Goal: Information Seeking & Learning: Learn about a topic

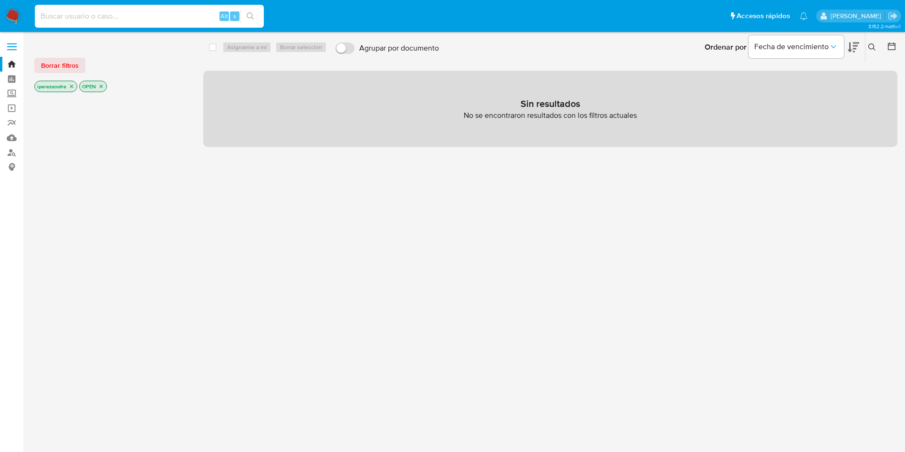
click at [102, 13] on input at bounding box center [149, 16] width 229 height 12
paste input "WeM9HpKtSOqnN7U2y8JEwZbE"
type input "WeM9HpKtSOqnN7U2y8JEwZbE"
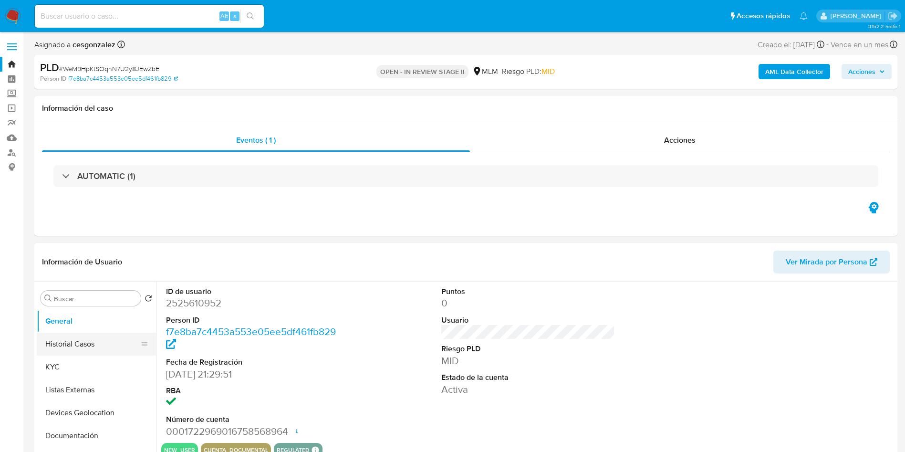
select select "10"
click at [65, 346] on button "Historial Casos" at bounding box center [93, 344] width 112 height 23
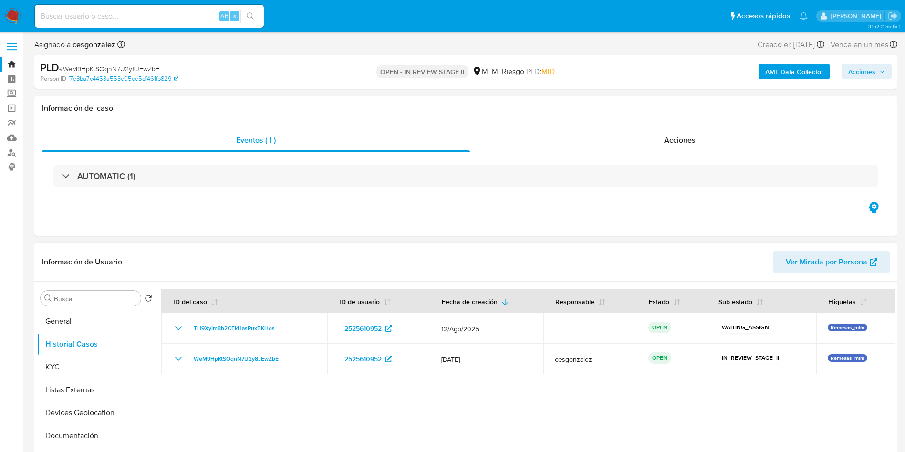
click at [503, 403] on div at bounding box center [525, 404] width 739 height 244
click at [533, 247] on div "Información de Usuario Ver Mirada por Persona" at bounding box center [465, 262] width 863 height 39
click at [88, 322] on button "General" at bounding box center [93, 321] width 112 height 23
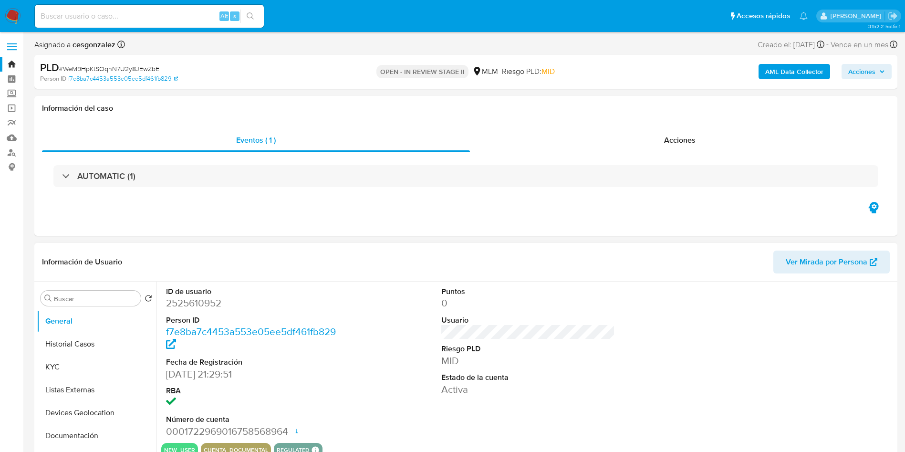
click at [210, 306] on dd "2525610952" at bounding box center [253, 302] width 174 height 13
copy dd "2525610952"
click at [152, 16] on input at bounding box center [149, 16] width 229 height 12
paste input "atp1x17VFITsPwceGWewYkUX"
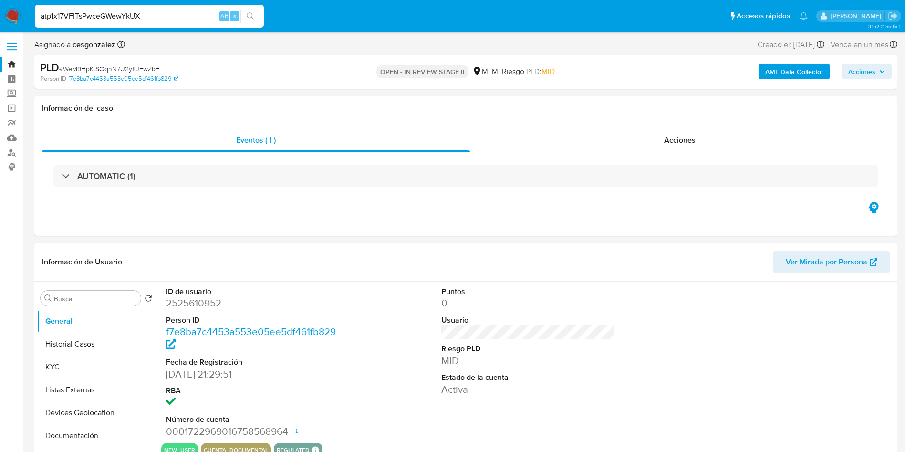
type input "atp1x17VFITsPwceGWewYkUX"
select select "10"
click at [198, 302] on dd "2475945136" at bounding box center [253, 302] width 174 height 13
copy dd "2475945136"
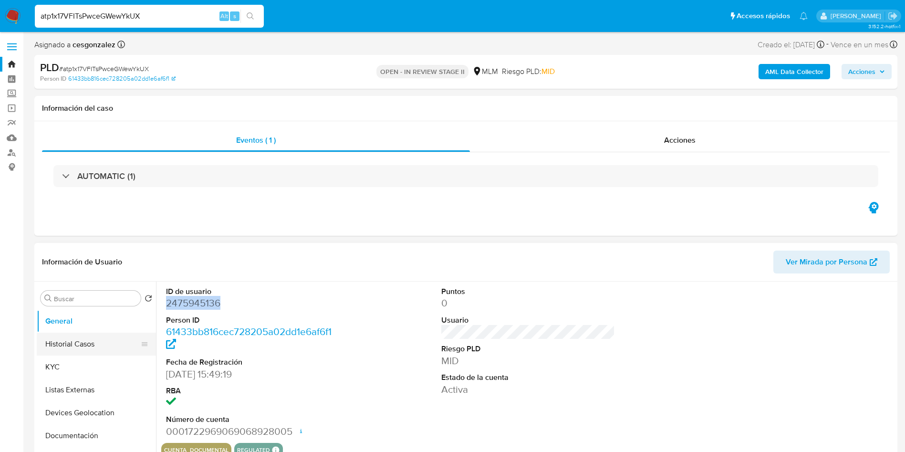
click at [101, 349] on button "Historial Casos" at bounding box center [93, 344] width 112 height 23
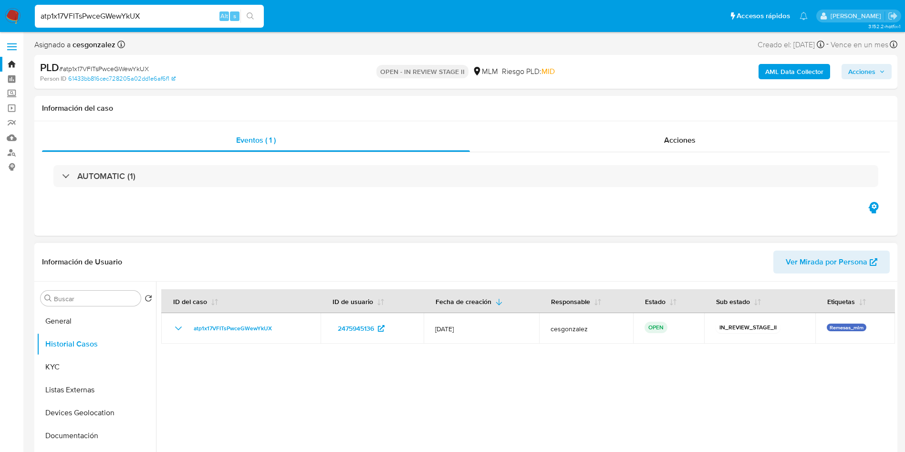
click at [524, 390] on div at bounding box center [525, 404] width 739 height 244
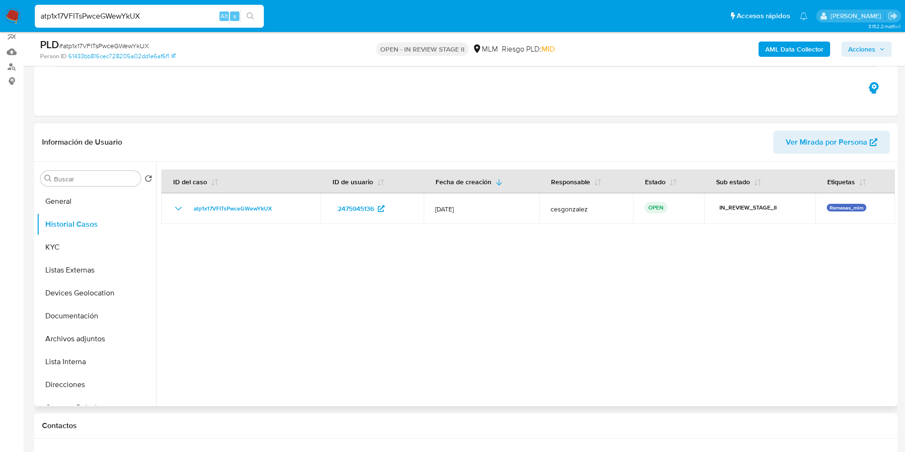
scroll to position [87, 0]
click at [153, 11] on input "atp1x17VFITsPwceGWewYkUX" at bounding box center [149, 16] width 229 height 12
type input "a"
paste input "2525610952"
type input "2525610952"
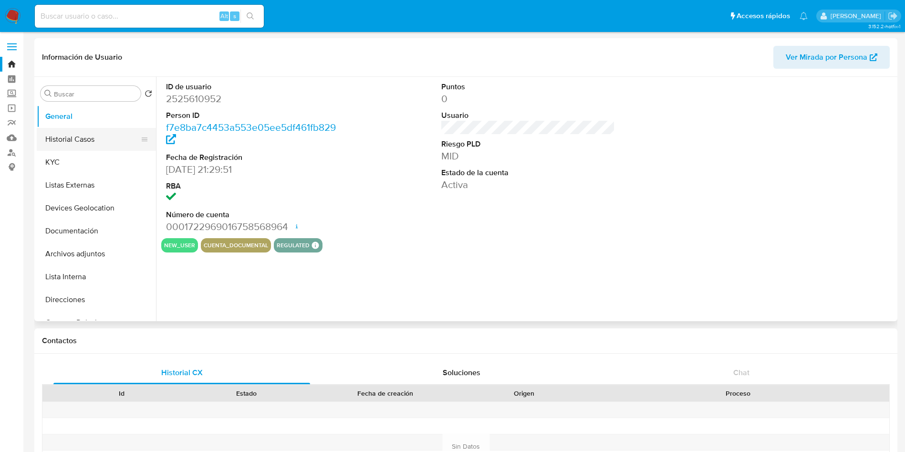
select select "10"
click at [75, 135] on button "Historial Casos" at bounding box center [93, 139] width 112 height 23
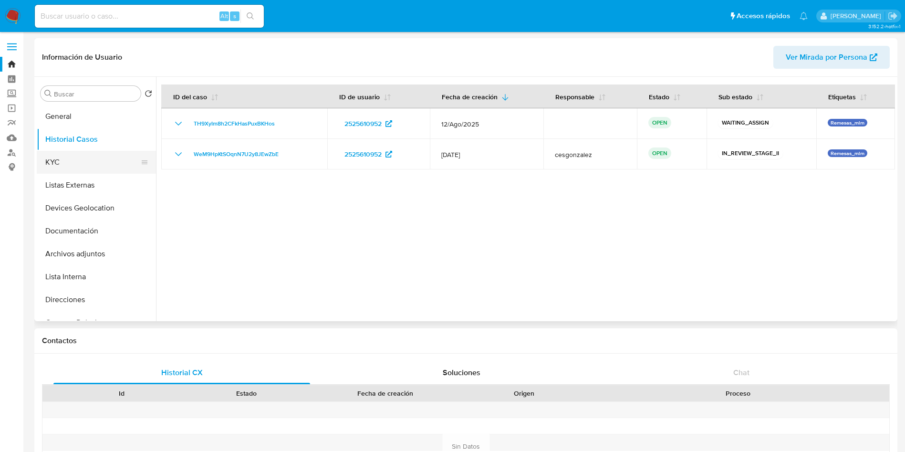
click at [77, 154] on button "KYC" at bounding box center [93, 162] width 112 height 23
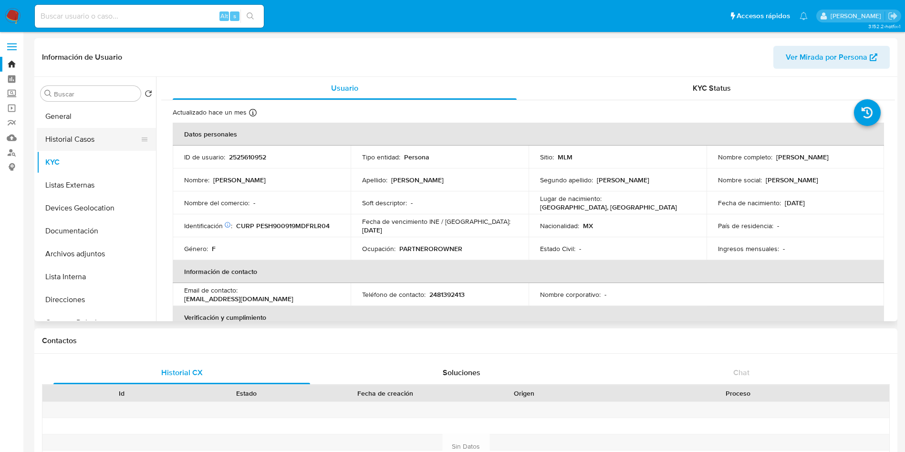
click at [81, 143] on button "Historial Casos" at bounding box center [93, 139] width 112 height 23
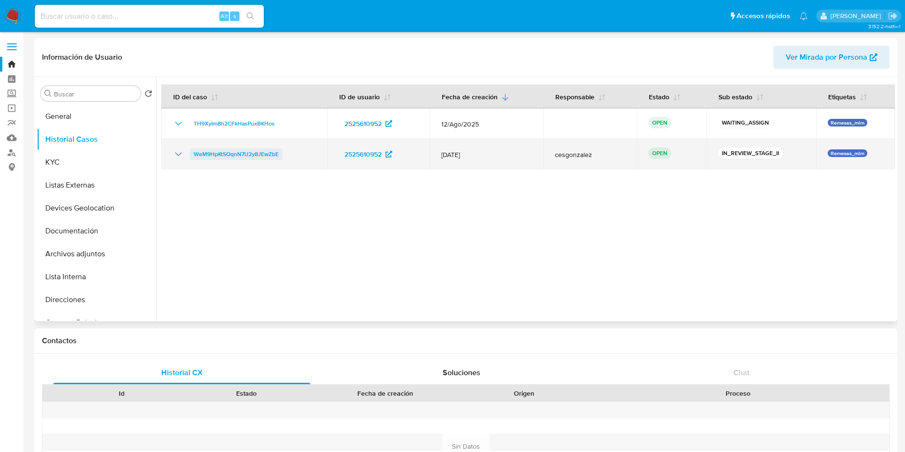
drag, startPoint x: 290, startPoint y: 156, endPoint x: 193, endPoint y: 159, distance: 97.0
click at [193, 159] on div "WeM9HpKtSOqnN7U2y8JEwZbE" at bounding box center [244, 153] width 143 height 11
click at [570, 157] on span "cesgonzalez" at bounding box center [590, 154] width 70 height 9
click at [179, 154] on icon "Mostrar/Ocultar" at bounding box center [178, 153] width 11 height 11
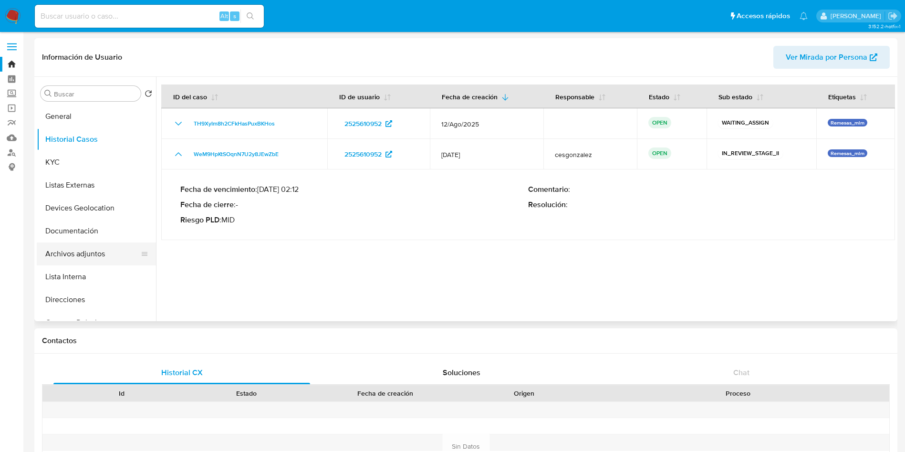
click at [78, 259] on button "Archivos adjuntos" at bounding box center [93, 253] width 112 height 23
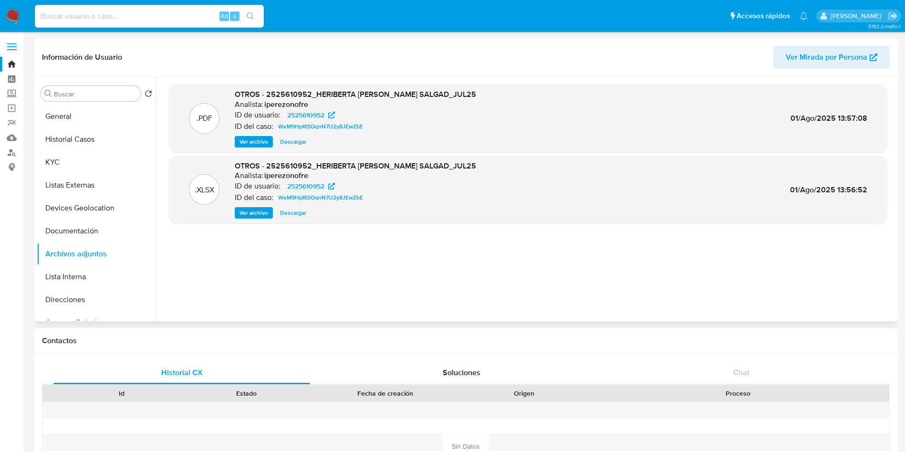
click at [394, 247] on div ".PDF OTROS - 2525610952_HERIBERTA [PERSON_NAME] SALGAD_JUL25 Analista: iperezon…" at bounding box center [528, 198] width 719 height 229
